Goal: Information Seeking & Learning: Check status

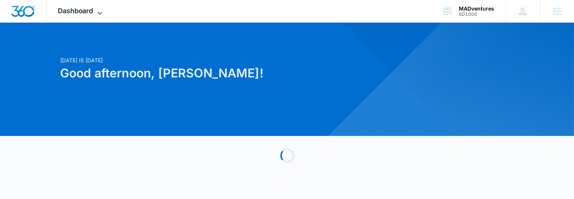
click at [100, 9] on icon at bounding box center [99, 13] width 9 height 9
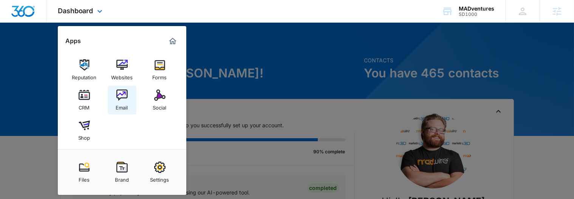
click at [121, 102] on div "Email" at bounding box center [122, 106] width 12 height 10
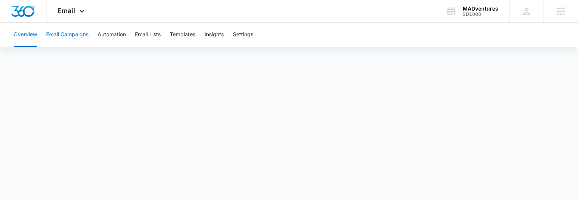
click at [76, 33] on button "Email Campaigns" at bounding box center [67, 35] width 42 height 24
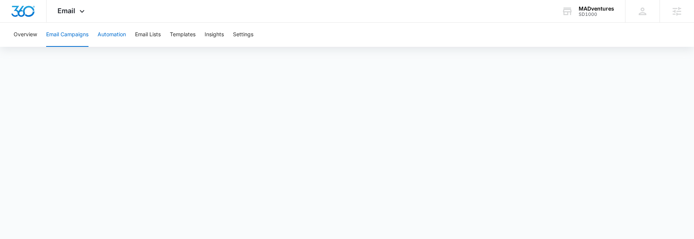
click at [113, 37] on button "Automation" at bounding box center [112, 35] width 28 height 24
click at [78, 12] on icon at bounding box center [81, 13] width 9 height 9
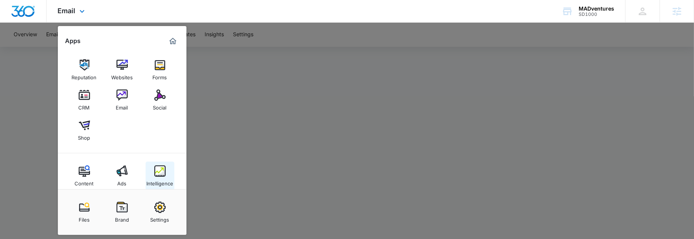
click at [163, 171] on img at bounding box center [159, 171] width 11 height 11
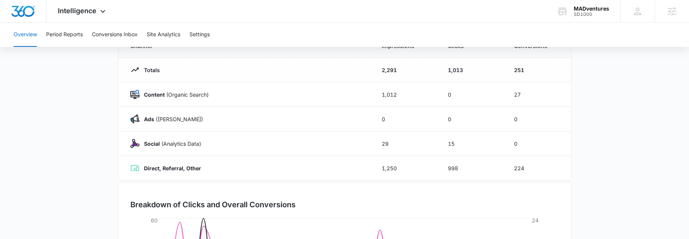
scroll to position [81, 0]
drag, startPoint x: 359, startPoint y: 96, endPoint x: 424, endPoint y: 90, distance: 65.6
click at [424, 90] on tr "Content (Organic Search) 1,012 0 27" at bounding box center [344, 94] width 453 height 25
click at [503, 93] on td "0" at bounding box center [472, 94] width 66 height 25
drag, startPoint x: 516, startPoint y: 70, endPoint x: 574, endPoint y: 62, distance: 58.3
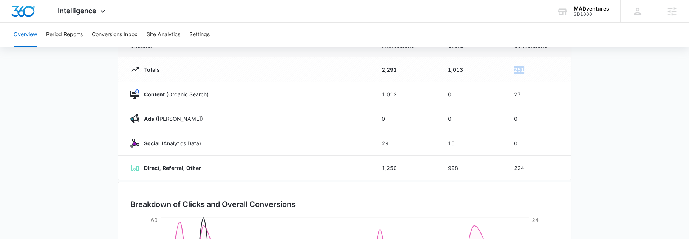
click at [573, 62] on main "Overview [DATE] [DATE] Channel Impressions Clicks Conversions Totals 2,291 1,01…" at bounding box center [344, 189] width 689 height 397
click at [464, 114] on td "0" at bounding box center [472, 119] width 66 height 25
drag, startPoint x: 511, startPoint y: 97, endPoint x: 532, endPoint y: 98, distance: 20.8
click at [525, 98] on tr "Content (Organic Search) 1,012 0 27" at bounding box center [344, 94] width 453 height 25
drag, startPoint x: 364, startPoint y: 117, endPoint x: 452, endPoint y: 119, distance: 87.7
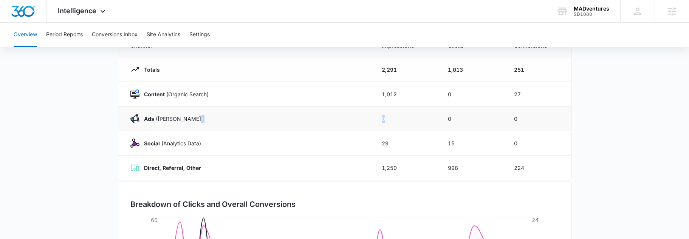
click at [449, 120] on tr "Ads ([PERSON_NAME]) 0 0 0" at bounding box center [344, 119] width 453 height 25
drag, startPoint x: 513, startPoint y: 124, endPoint x: 612, endPoint y: 116, distance: 98.6
click at [578, 119] on main "Overview [DATE] [DATE] Channel Impressions Clicks Conversions Totals 2,291 1,01…" at bounding box center [344, 189] width 689 height 397
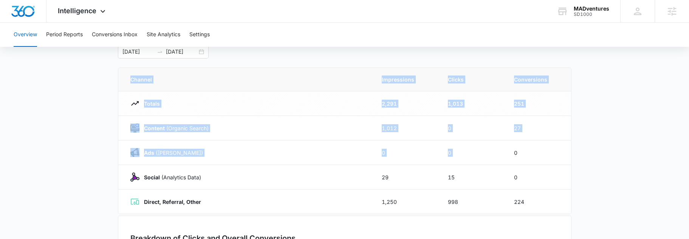
scroll to position [0, 0]
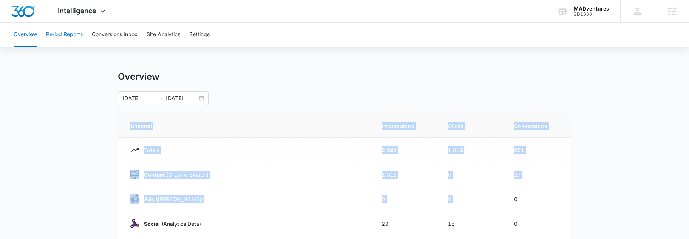
click at [64, 32] on button "Period Reports" at bounding box center [64, 35] width 37 height 24
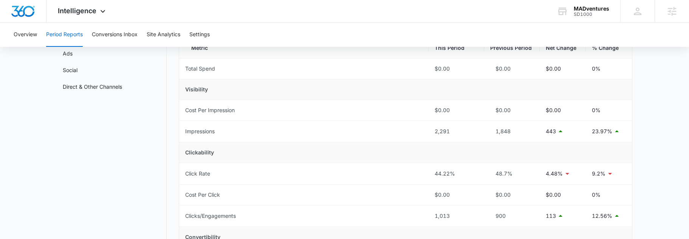
scroll to position [81, 0]
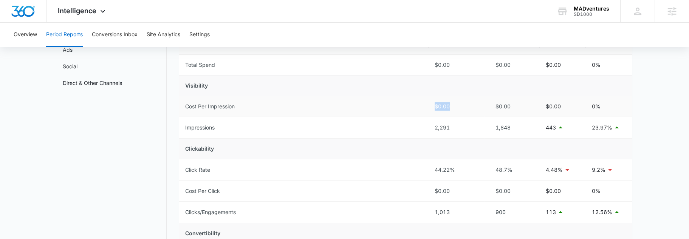
drag, startPoint x: 466, startPoint y: 111, endPoint x: 523, endPoint y: 107, distance: 57.6
click at [491, 111] on tr "Cost Per Impression $0.00 $0.00 $0.00 0%" at bounding box center [405, 106] width 453 height 21
drag, startPoint x: 501, startPoint y: 124, endPoint x: 573, endPoint y: 127, distance: 71.9
click at [562, 128] on tr "Impressions 2,291 1,848 443 23.97%" at bounding box center [405, 128] width 453 height 22
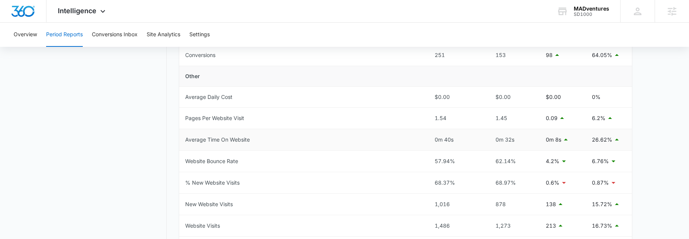
scroll to position [414, 0]
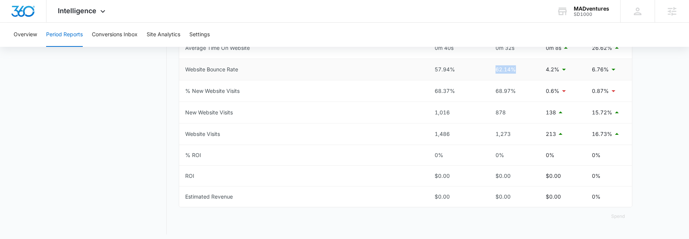
drag, startPoint x: 497, startPoint y: 70, endPoint x: 556, endPoint y: 72, distance: 59.0
click at [536, 73] on td "62.14%" at bounding box center [512, 70] width 56 height 22
drag, startPoint x: 467, startPoint y: 133, endPoint x: 562, endPoint y: 136, distance: 94.6
click at [540, 138] on tr "Website Visits 1,486 1,273 213 16.73%" at bounding box center [405, 135] width 453 height 22
drag, startPoint x: 522, startPoint y: 156, endPoint x: 573, endPoint y: 149, distance: 50.7
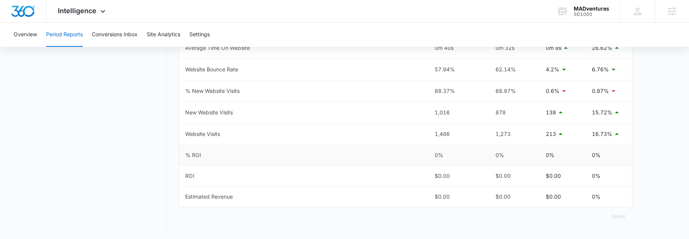
click at [564, 150] on tr "% ROI 0% 0% 0% 0%" at bounding box center [405, 155] width 453 height 21
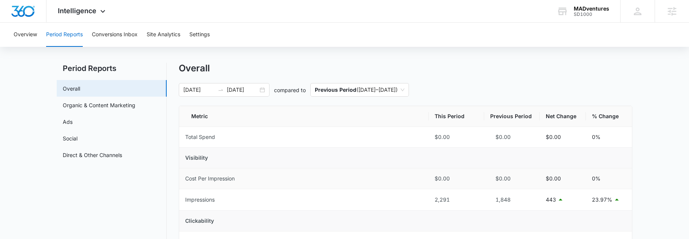
scroll to position [0, 0]
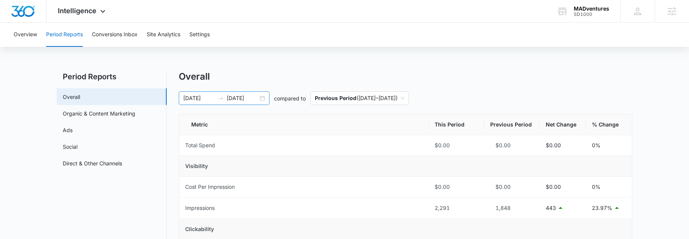
click at [263, 96] on div "[DATE] [DATE]" at bounding box center [224, 98] width 91 height 14
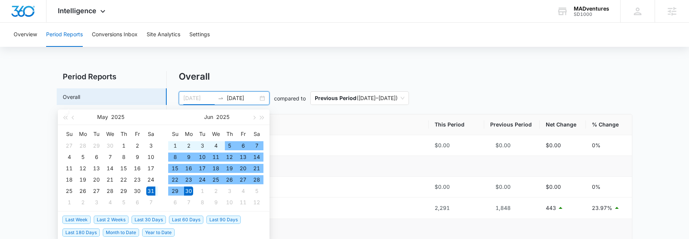
type input "[DATE]"
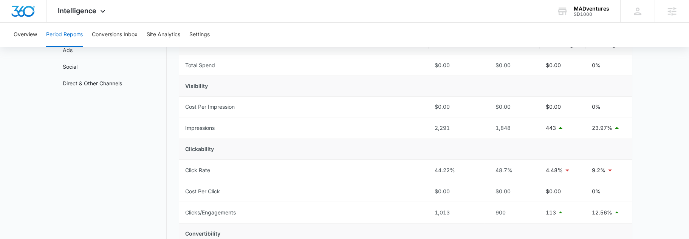
scroll to position [81, 0]
